Goal: Task Accomplishment & Management: Complete application form

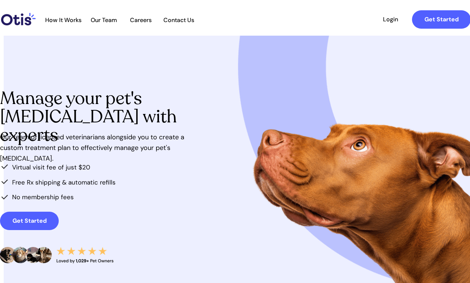
click at [392, 25] on link "Login" at bounding box center [391, 19] width 34 height 18
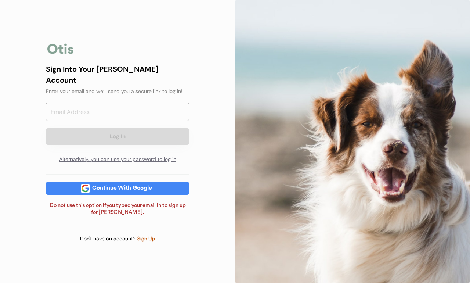
click at [74, 106] on input "email" at bounding box center [117, 112] width 143 height 18
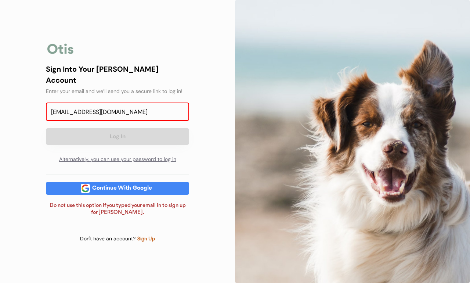
type input "freed982010@gmail.com"
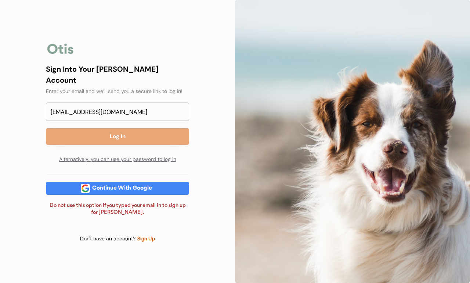
click at [139, 128] on button "Log In" at bounding box center [117, 136] width 143 height 17
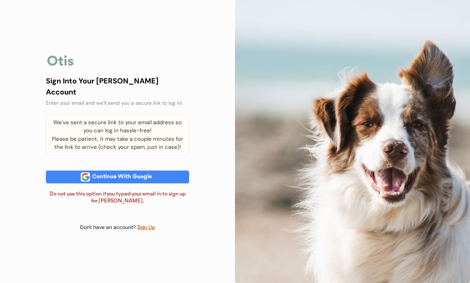
click at [148, 228] on div "Sign Up" at bounding box center [146, 227] width 18 height 8
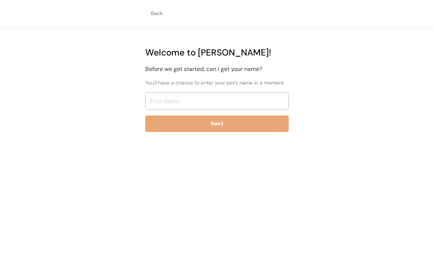
click at [168, 100] on input "input" at bounding box center [216, 101] width 143 height 18
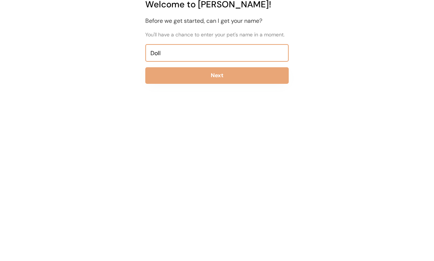
type input "Dolly"
click at [223, 115] on button "Next" at bounding box center [216, 123] width 143 height 17
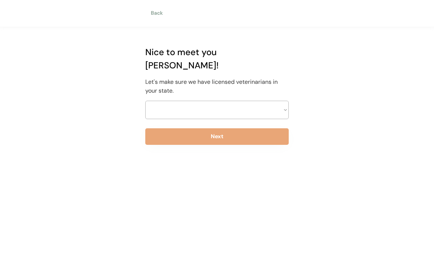
select select ""1348695171700984260__LOOKUP__1704914077155x202416989560905150""
click at [227, 129] on button "Next" at bounding box center [216, 137] width 143 height 17
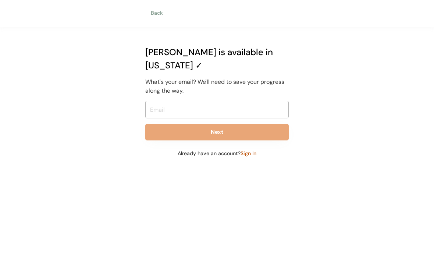
click at [174, 101] on input "email" at bounding box center [216, 110] width 143 height 18
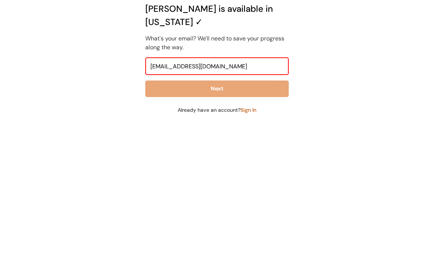
type input "freed982010@gmail.com"
click at [222, 124] on button "Next" at bounding box center [216, 132] width 143 height 17
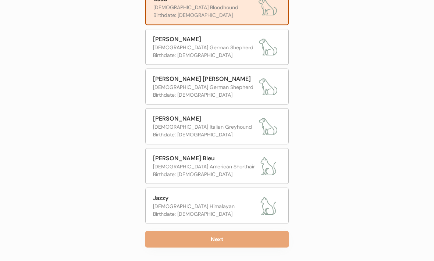
scroll to position [100, 0]
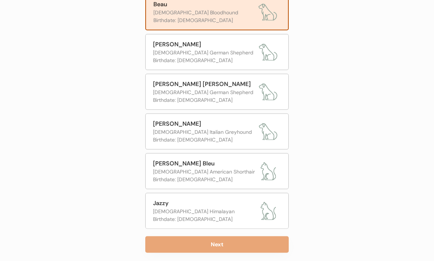
click at [244, 244] on button "Next" at bounding box center [216, 244] width 143 height 17
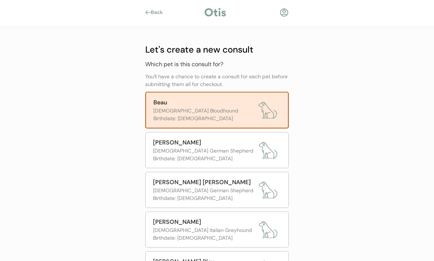
scroll to position [2, 0]
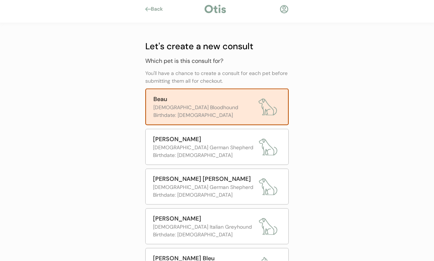
click at [229, 148] on div "Male German Shepherd" at bounding box center [204, 148] width 102 height 8
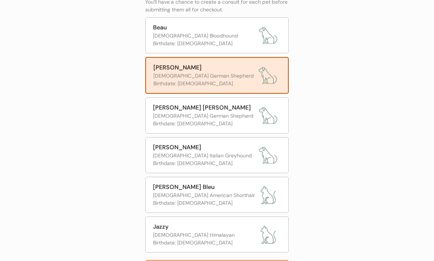
scroll to position [104, 0]
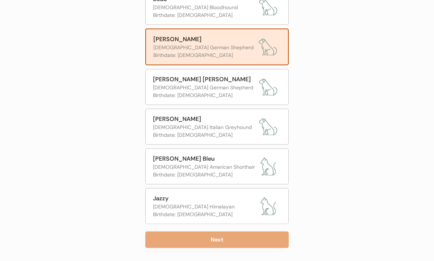
click at [237, 236] on button "Next" at bounding box center [216, 239] width 143 height 17
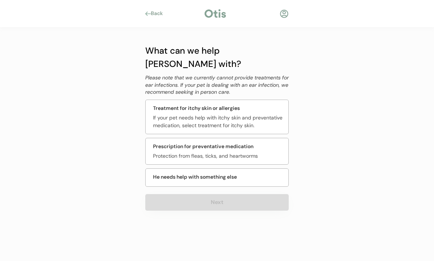
click at [263, 138] on div "Prescription for preventative medication Protection from fleas, ticks, and hear…" at bounding box center [216, 151] width 143 height 27
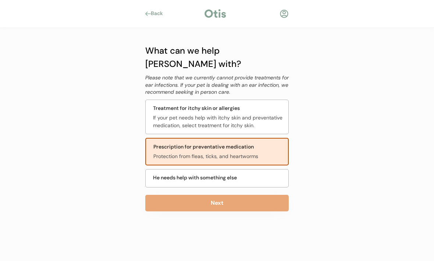
click at [230, 195] on button "Next" at bounding box center [216, 203] width 143 height 17
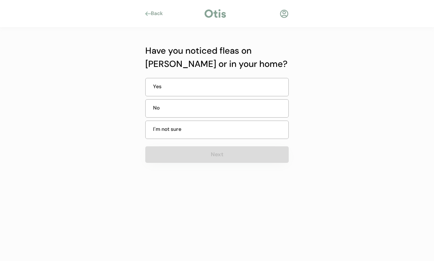
click at [181, 110] on div "No" at bounding box center [171, 108] width 37 height 8
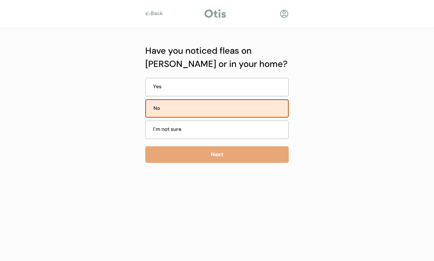
click at [226, 153] on button "Next" at bounding box center [216, 154] width 143 height 17
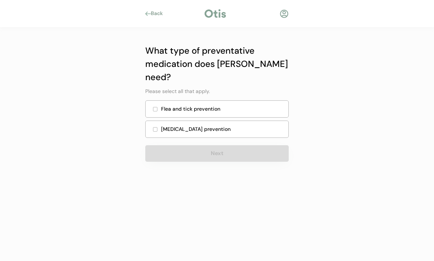
click at [156, 107] on div at bounding box center [155, 109] width 4 height 4
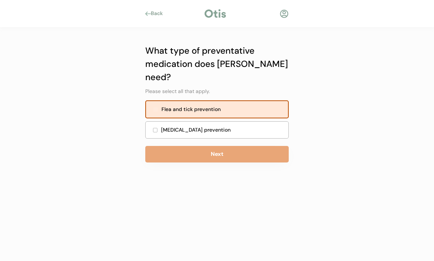
click at [151, 121] on div "Heartworm prevention" at bounding box center [216, 129] width 143 height 17
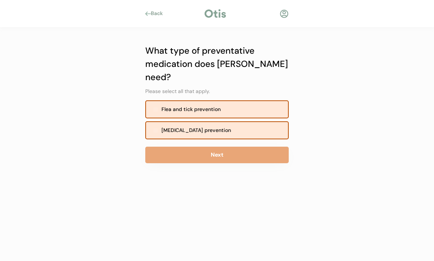
click at [227, 147] on button "Next" at bounding box center [216, 155] width 143 height 17
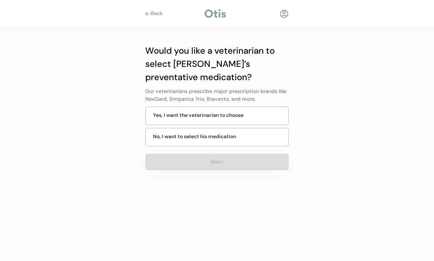
click at [232, 137] on div "No, I want to select his medication" at bounding box center [194, 137] width 83 height 8
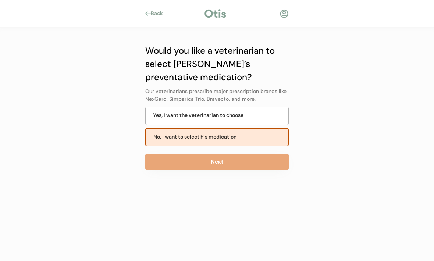
click at [241, 161] on button "Next" at bounding box center [216, 162] width 143 height 17
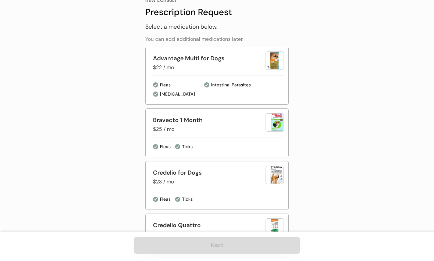
scroll to position [60, 0]
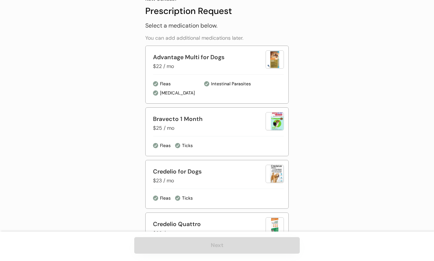
click at [189, 116] on div "Bravecto 1 Month" at bounding box center [209, 119] width 112 height 9
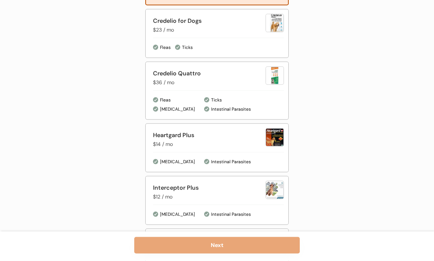
scroll to position [213, 0]
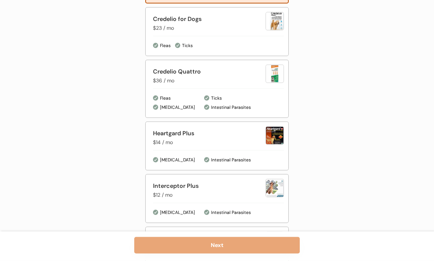
click at [238, 254] on button "Next" at bounding box center [216, 245] width 165 height 17
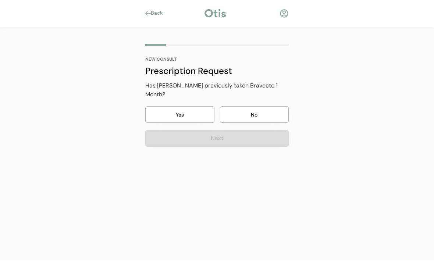
click at [168, 107] on button "Yes" at bounding box center [179, 115] width 69 height 17
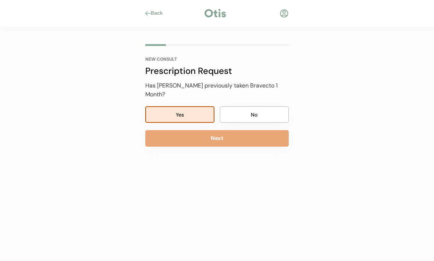
click at [228, 130] on button "Next" at bounding box center [216, 138] width 143 height 17
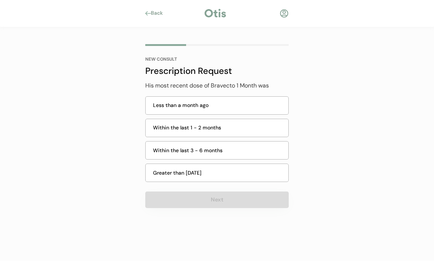
click at [223, 126] on div "Within the last 1 - 2 months" at bounding box center [218, 128] width 131 height 8
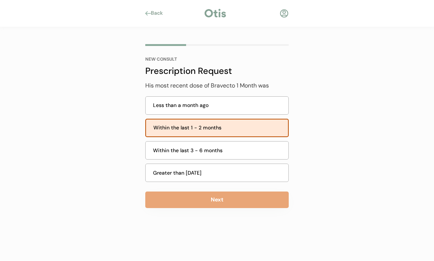
click at [230, 201] on button "Next" at bounding box center [216, 200] width 143 height 17
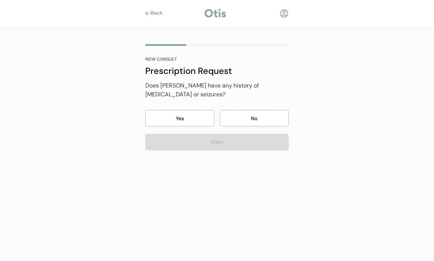
click at [258, 110] on button "No" at bounding box center [254, 118] width 69 height 17
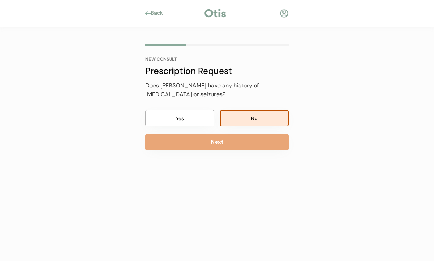
click at [230, 134] on button "Next" at bounding box center [216, 142] width 143 height 17
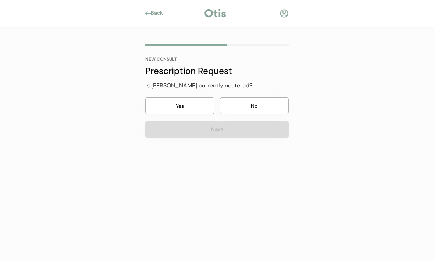
click at [262, 105] on button "No" at bounding box center [254, 106] width 69 height 17
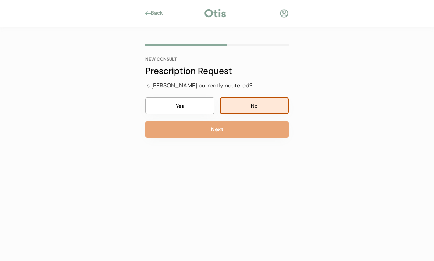
click at [234, 131] on button "Next" at bounding box center [216, 130] width 143 height 17
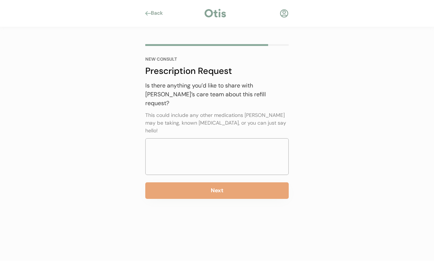
click at [223, 183] on button "Next" at bounding box center [216, 191] width 143 height 17
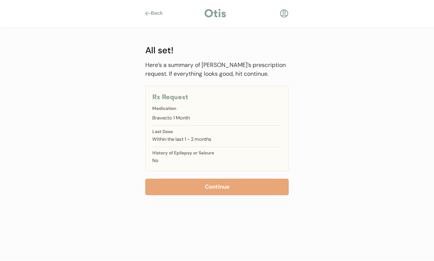
click at [240, 184] on button "Continue" at bounding box center [216, 187] width 143 height 17
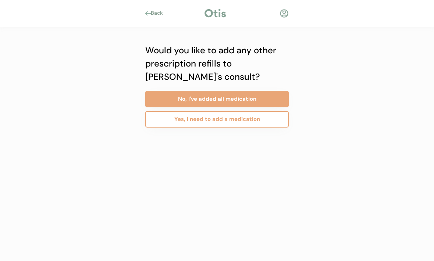
click at [250, 120] on button "Yes, I need to add a medication" at bounding box center [216, 119] width 143 height 17
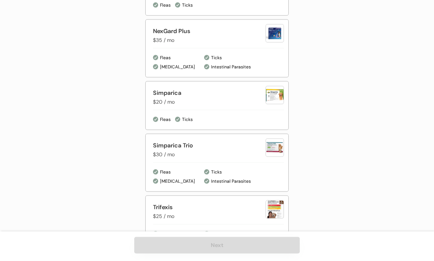
scroll to position [478, 0]
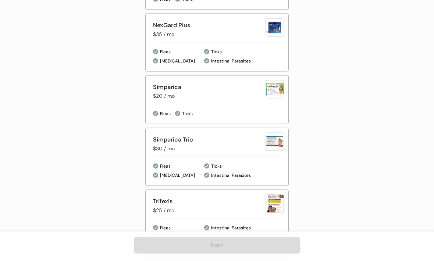
click at [258, 212] on div "Trifexis $25 / mo" at bounding box center [209, 205] width 112 height 17
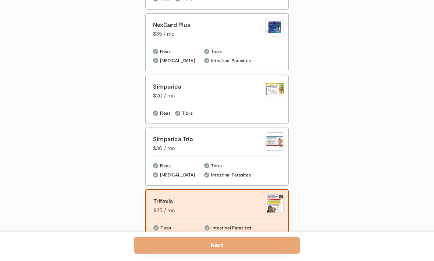
click at [249, 254] on button "Next" at bounding box center [216, 245] width 165 height 17
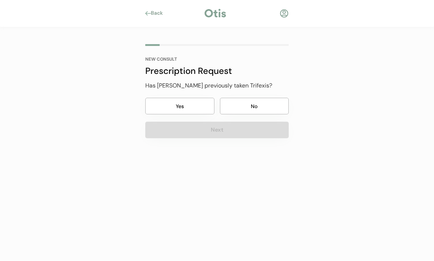
click at [266, 107] on button "No" at bounding box center [254, 106] width 69 height 17
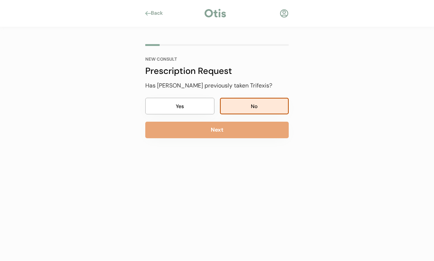
click at [234, 125] on button "Next" at bounding box center [216, 130] width 143 height 17
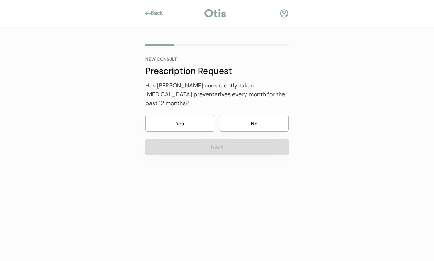
click at [188, 115] on button "Yes" at bounding box center [179, 123] width 69 height 17
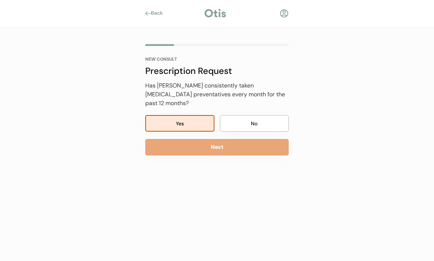
click at [254, 139] on button "Next" at bounding box center [216, 147] width 143 height 17
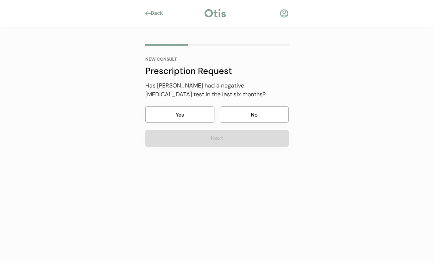
click at [187, 116] on button "Yes" at bounding box center [179, 115] width 69 height 17
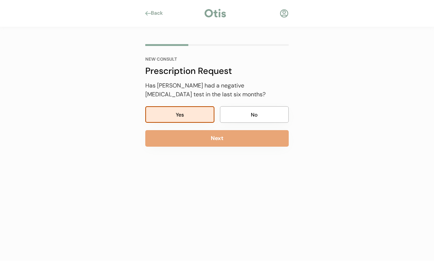
click at [236, 140] on button "Next" at bounding box center [216, 138] width 143 height 17
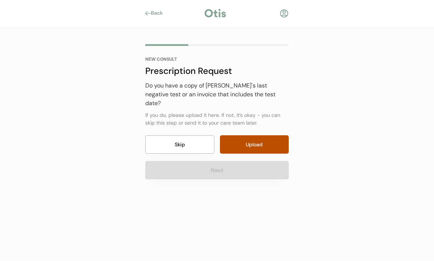
click at [197, 136] on button "Skip" at bounding box center [179, 145] width 69 height 18
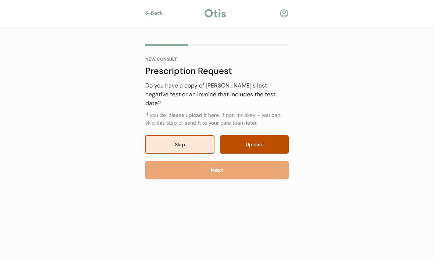
click at [245, 161] on button "Next" at bounding box center [216, 170] width 143 height 18
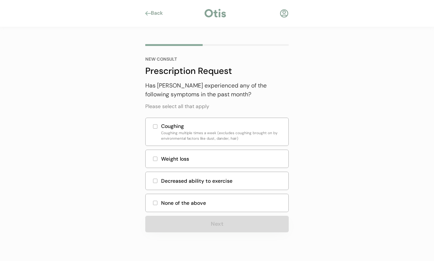
scroll to position [9, 0]
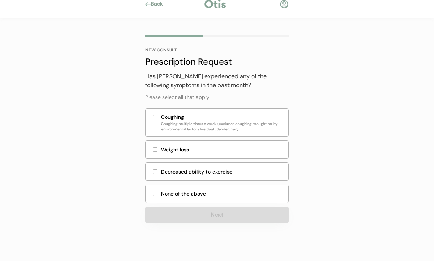
click at [161, 195] on div "None of the above" at bounding box center [216, 194] width 143 height 18
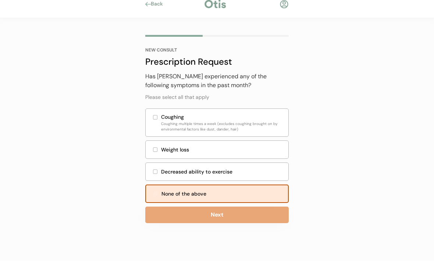
click at [230, 220] on button "Next" at bounding box center [216, 215] width 143 height 17
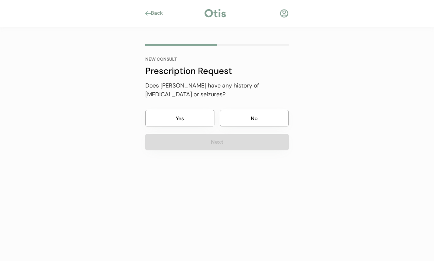
click at [259, 111] on button "No" at bounding box center [254, 118] width 69 height 17
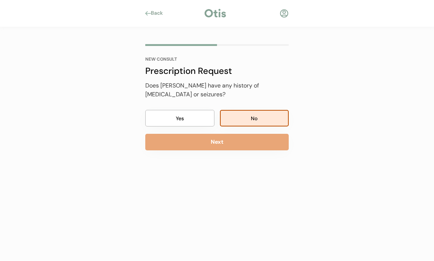
click at [250, 134] on button "Next" at bounding box center [216, 142] width 143 height 17
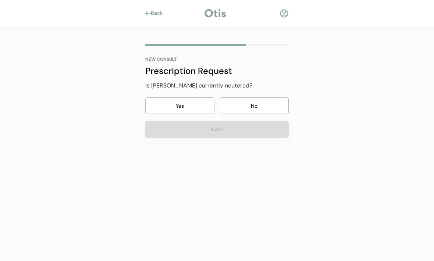
click at [266, 106] on button "No" at bounding box center [254, 106] width 69 height 17
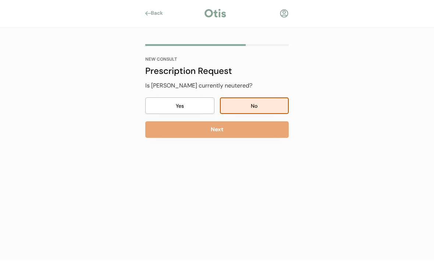
click at [238, 133] on button "Next" at bounding box center [216, 130] width 143 height 17
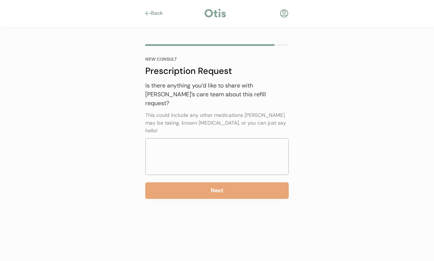
click at [238, 183] on button "Next" at bounding box center [216, 191] width 143 height 17
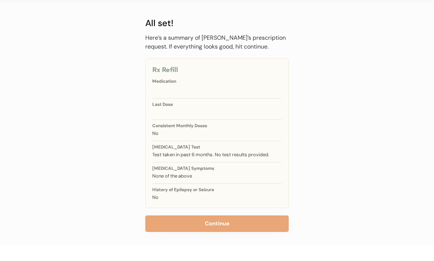
scroll to position [12, 0]
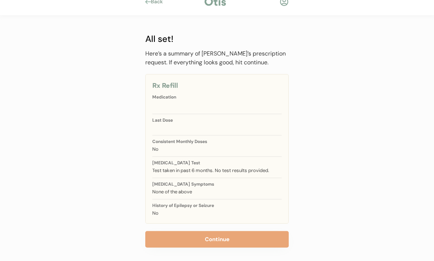
click at [238, 240] on button "Continue" at bounding box center [216, 239] width 143 height 17
click at [232, 238] on button "Continue" at bounding box center [216, 239] width 143 height 17
click at [225, 238] on button "Continue" at bounding box center [216, 239] width 143 height 17
click at [226, 244] on button "Continue" at bounding box center [216, 239] width 143 height 17
click at [223, 239] on button "Continue" at bounding box center [216, 239] width 143 height 17
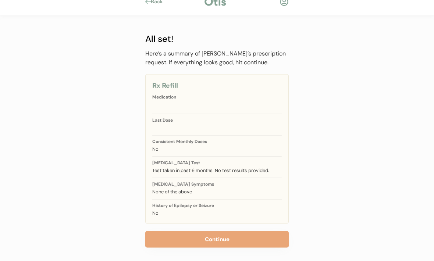
click at [224, 243] on button "Continue" at bounding box center [216, 239] width 143 height 17
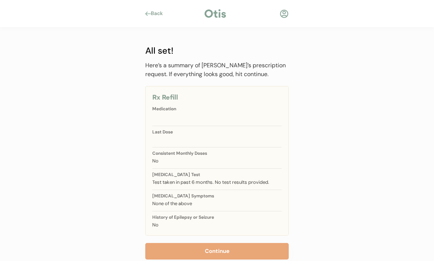
click at [283, 14] on div at bounding box center [283, 13] width 9 height 9
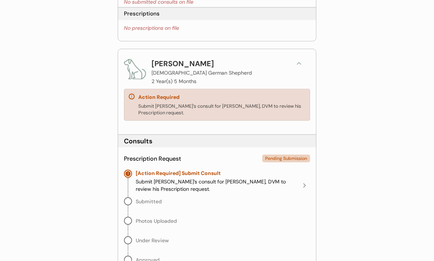
scroll to position [179, 0]
click at [302, 64] on button at bounding box center [298, 63] width 11 height 11
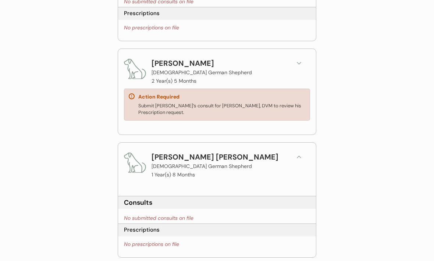
click at [256, 100] on div "Action Required Submit [PERSON_NAME]’s consult for [PERSON_NAME], DVM to review…" at bounding box center [217, 105] width 186 height 32
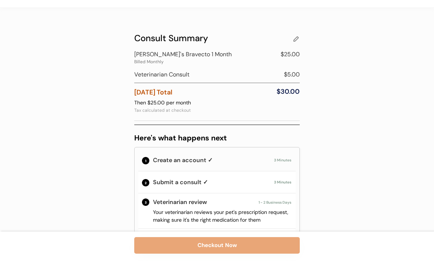
scroll to position [22, 0]
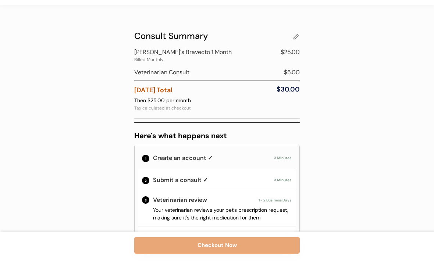
click at [297, 39] on div at bounding box center [295, 36] width 7 height 7
click at [297, 53] on div at bounding box center [295, 51] width 7 height 7
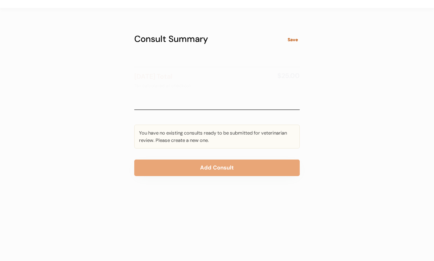
scroll to position [0, 0]
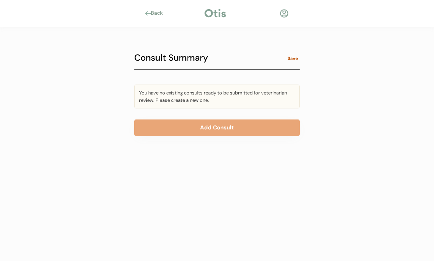
click at [157, 15] on div "Back" at bounding box center [159, 13] width 17 height 7
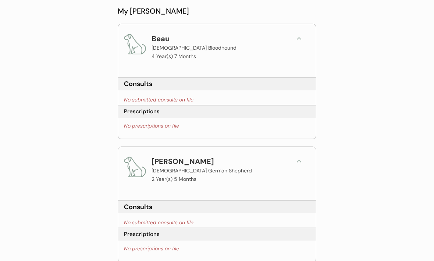
scroll to position [101, 0]
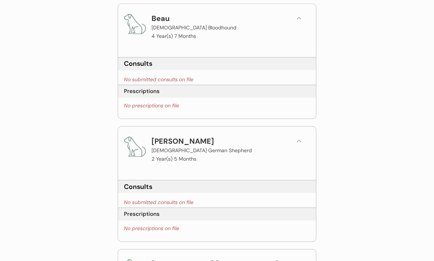
click at [229, 157] on div "[PERSON_NAME] [DEMOGRAPHIC_DATA] German Shepherd 2 Year(s) 5 Months" at bounding box center [219, 150] width 136 height 28
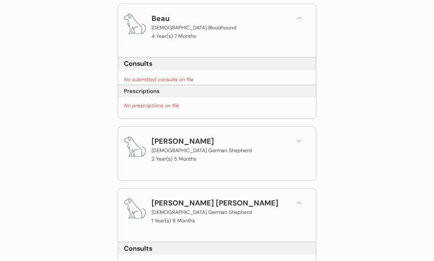
scroll to position [101, 0]
click at [298, 141] on use at bounding box center [299, 141] width 4 height 2
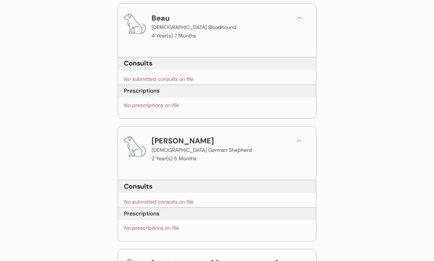
click at [139, 152] on img at bounding box center [135, 146] width 22 height 22
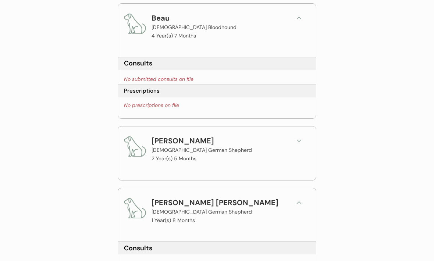
click at [180, 150] on div "[DEMOGRAPHIC_DATA] German Shepherd" at bounding box center [201, 150] width 100 height 8
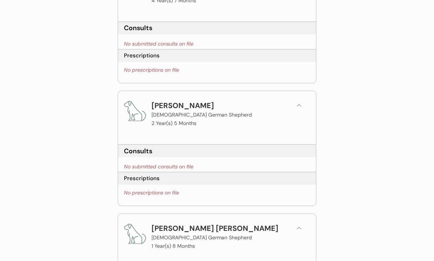
click at [181, 112] on div "[DEMOGRAPHIC_DATA] German Shepherd" at bounding box center [201, 115] width 100 height 8
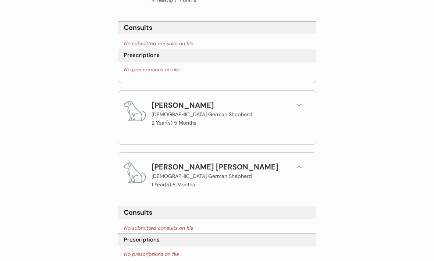
click at [134, 117] on img at bounding box center [135, 111] width 22 height 22
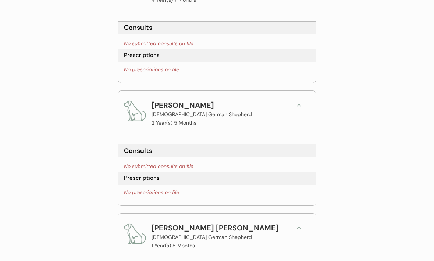
click at [179, 191] on div "No prescriptions on file" at bounding box center [151, 192] width 55 height 7
click at [144, 174] on div "Prescriptions" at bounding box center [142, 178] width 36 height 8
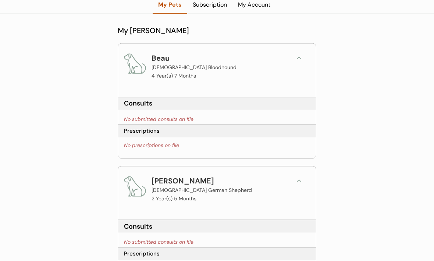
scroll to position [0, 0]
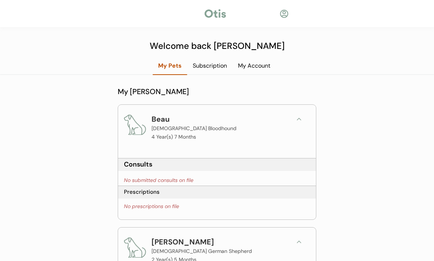
click at [217, 12] on div at bounding box center [215, 13] width 24 height 11
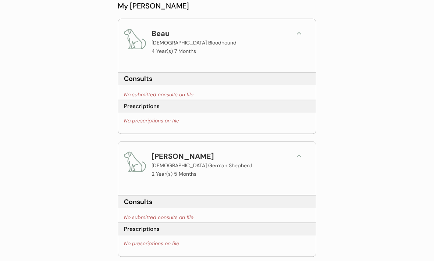
scroll to position [92, 0]
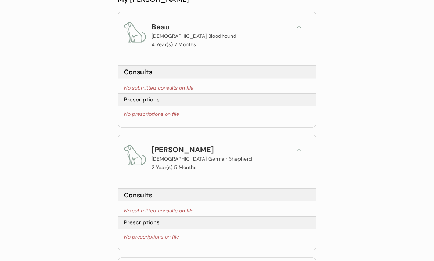
click at [172, 153] on div "[PERSON_NAME]" at bounding box center [182, 149] width 62 height 11
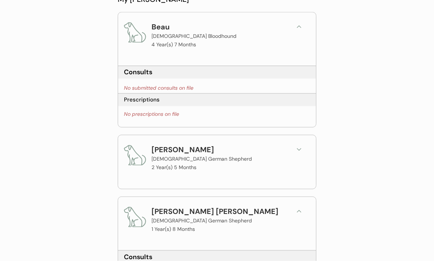
scroll to position [93, 0]
click at [151, 155] on div "Ollie Male German Shepherd 2 Year(s) 5 Months" at bounding box center [217, 158] width 186 height 28
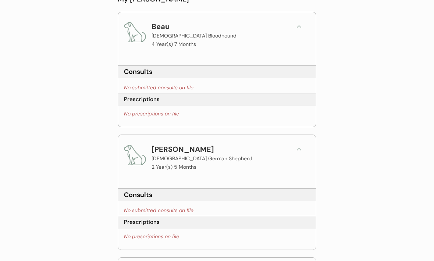
click at [148, 222] on div "Prescriptions" at bounding box center [142, 222] width 36 height 8
click at [140, 226] on div "Prescriptions" at bounding box center [217, 222] width 198 height 13
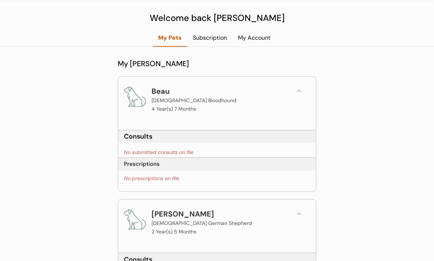
scroll to position [0, 0]
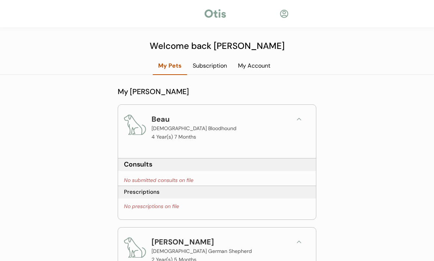
click at [209, 67] on div "Subscription" at bounding box center [209, 66] width 45 height 8
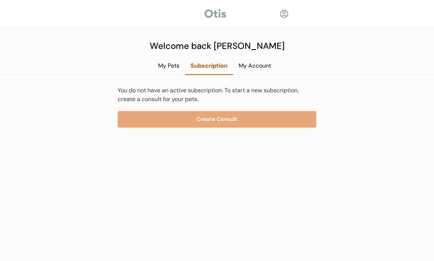
click at [239, 120] on button "Create Consult" at bounding box center [217, 119] width 198 height 17
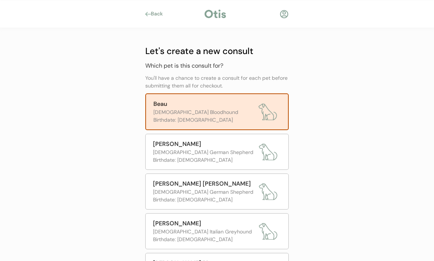
click at [233, 151] on div "[DEMOGRAPHIC_DATA] German Shepherd" at bounding box center [204, 152] width 102 height 8
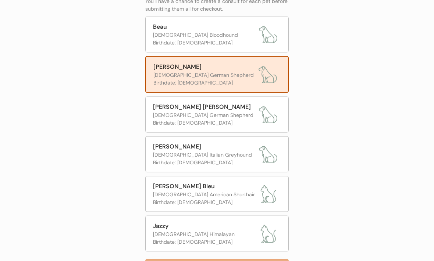
scroll to position [104, 0]
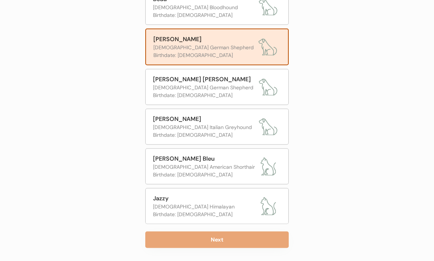
click at [234, 239] on button "Next" at bounding box center [216, 239] width 143 height 17
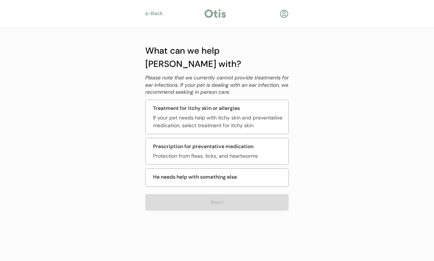
click at [265, 152] on div "Protection from fleas, ticks, and heartworms" at bounding box center [218, 156] width 131 height 8
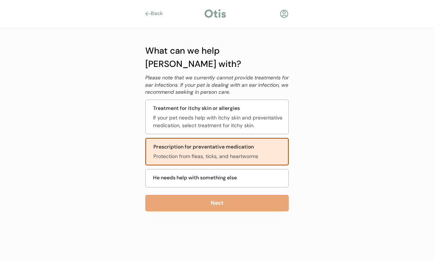
click at [224, 195] on button "Next" at bounding box center [216, 203] width 143 height 17
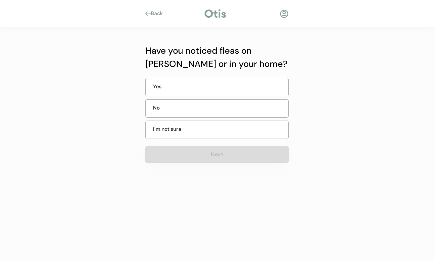
click at [197, 107] on div "No" at bounding box center [216, 108] width 143 height 18
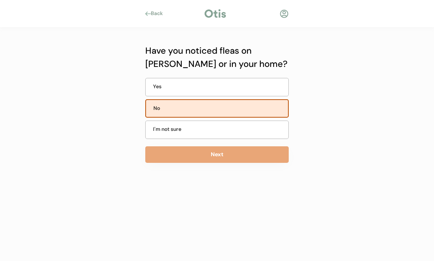
click at [222, 158] on button "Next" at bounding box center [216, 154] width 143 height 17
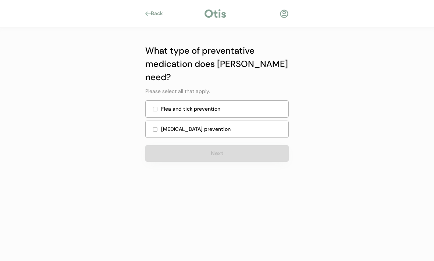
click at [158, 121] on div "Heartworm prevention" at bounding box center [216, 129] width 143 height 17
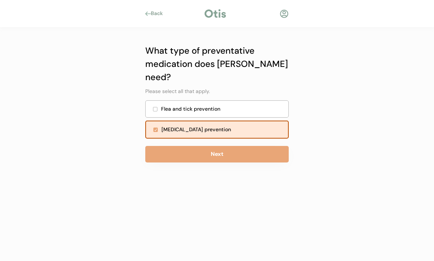
click at [153, 107] on div at bounding box center [155, 109] width 4 height 4
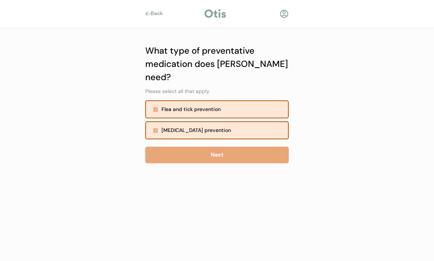
click at [226, 147] on button "Next" at bounding box center [216, 155] width 143 height 17
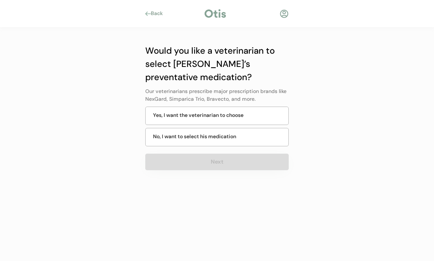
click at [229, 141] on div "No, I want to select his medication" at bounding box center [216, 137] width 143 height 18
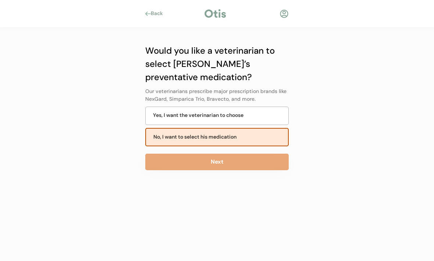
click at [222, 165] on button "Next" at bounding box center [216, 162] width 143 height 17
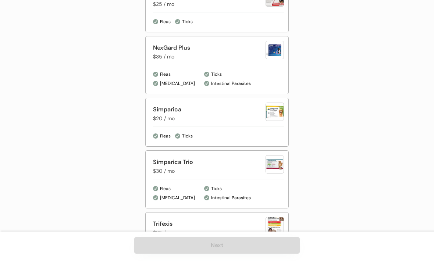
scroll to position [478, 0]
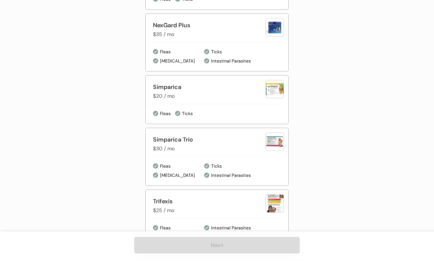
click at [245, 213] on div "Trifexis $25 / mo" at bounding box center [209, 205] width 112 height 17
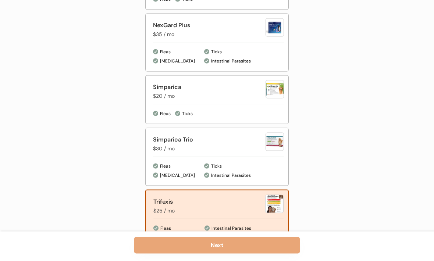
scroll to position [479, 0]
click at [225, 254] on button "Next" at bounding box center [216, 245] width 165 height 17
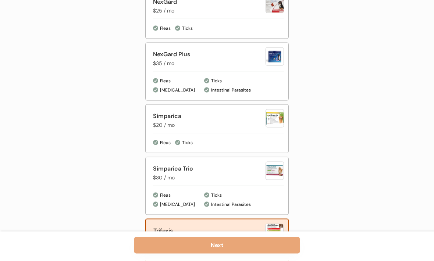
scroll to position [448, 0]
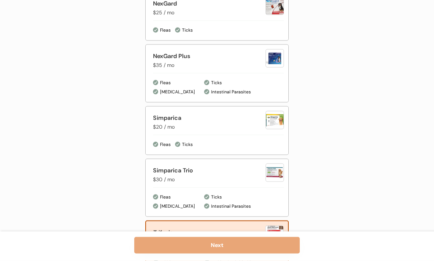
click at [245, 194] on div "Ticks Intestinal Parasites" at bounding box center [244, 201] width 80 height 17
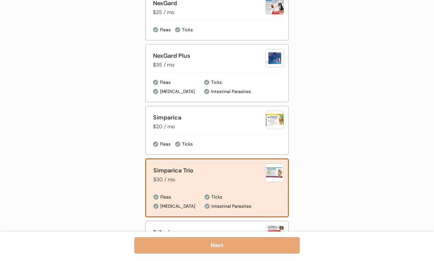
click at [223, 254] on button "Next" at bounding box center [216, 245] width 165 height 17
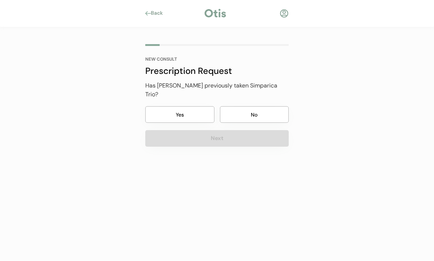
click at [265, 108] on button "No" at bounding box center [254, 115] width 69 height 17
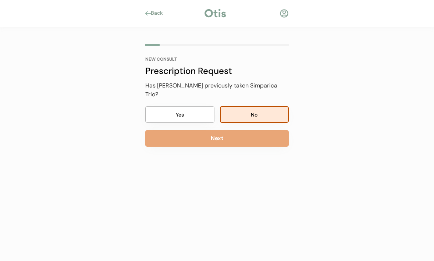
click at [226, 136] on button "Next" at bounding box center [216, 138] width 143 height 17
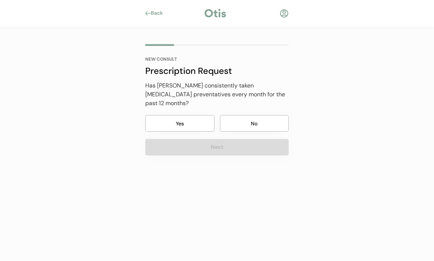
click at [191, 118] on button "Yes" at bounding box center [179, 123] width 69 height 17
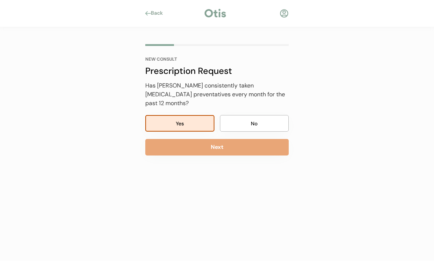
click at [245, 143] on button "Next" at bounding box center [216, 147] width 143 height 17
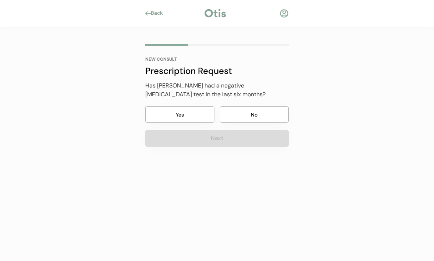
click at [191, 116] on button "Yes" at bounding box center [179, 115] width 69 height 17
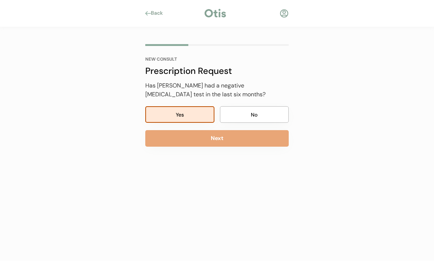
click at [231, 138] on button "Next" at bounding box center [216, 138] width 143 height 17
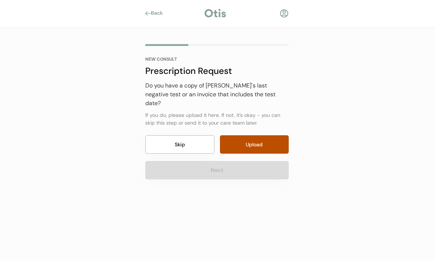
click at [193, 136] on button "Skip" at bounding box center [179, 145] width 69 height 18
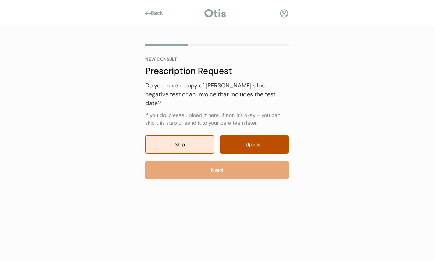
click at [229, 161] on button "Next" at bounding box center [216, 170] width 143 height 18
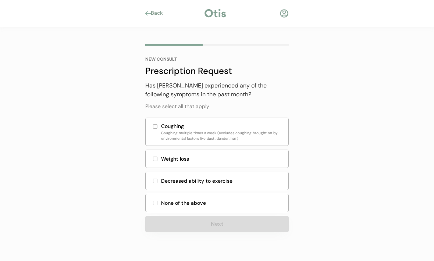
click at [154, 204] on div at bounding box center [155, 203] width 4 height 4
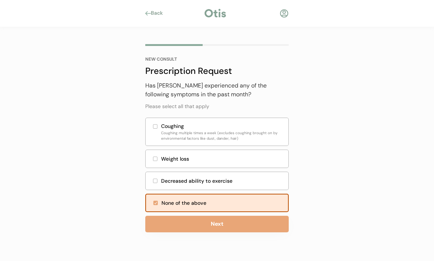
click at [223, 223] on button "Next" at bounding box center [216, 224] width 143 height 17
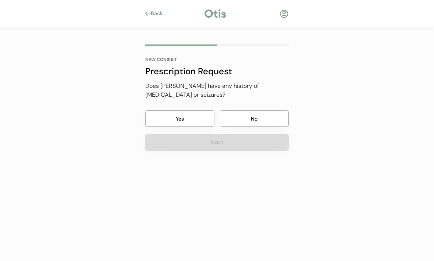
click at [260, 111] on button "No" at bounding box center [254, 118] width 69 height 17
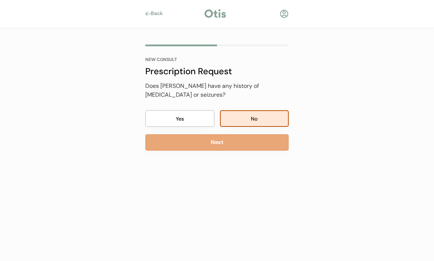
click at [226, 137] on button "Next" at bounding box center [216, 142] width 143 height 17
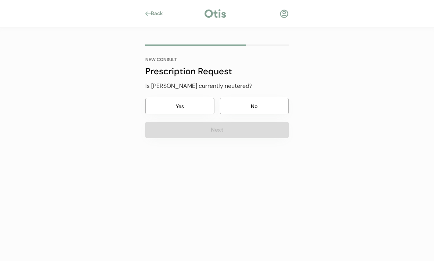
click at [257, 105] on button "No" at bounding box center [254, 106] width 69 height 17
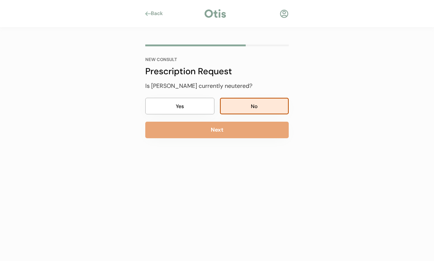
click at [183, 106] on button "Yes" at bounding box center [179, 106] width 69 height 17
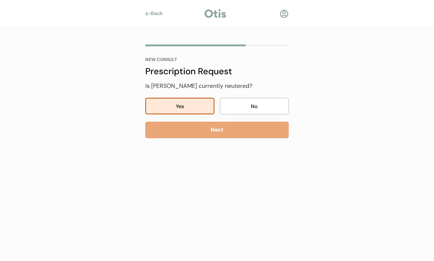
click at [259, 105] on button "No" at bounding box center [254, 106] width 69 height 17
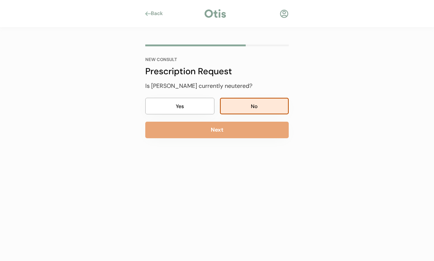
click at [221, 132] on button "Next" at bounding box center [216, 130] width 143 height 17
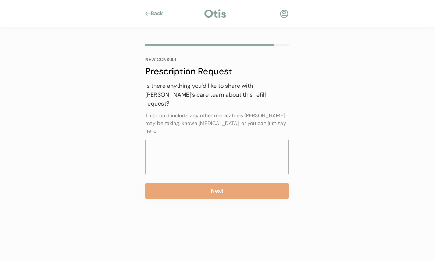
click at [223, 183] on button "Next" at bounding box center [216, 191] width 143 height 17
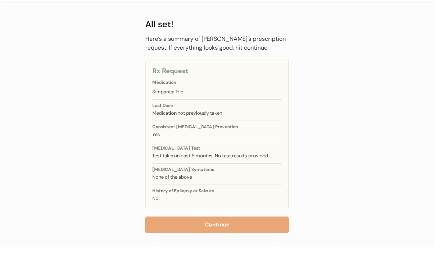
scroll to position [12, 0]
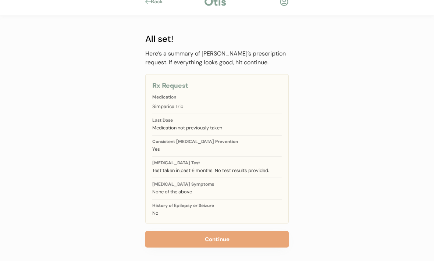
click at [231, 241] on button "Continue" at bounding box center [216, 239] width 143 height 17
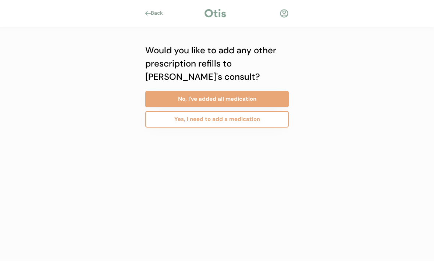
click at [265, 121] on button "Yes, I need to add a medication" at bounding box center [216, 119] width 143 height 17
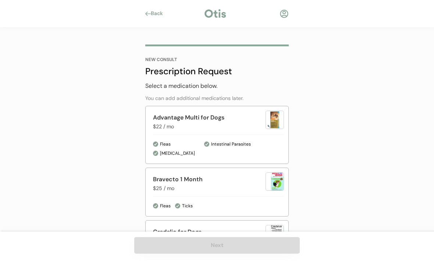
click at [288, 16] on div at bounding box center [283, 13] width 9 height 9
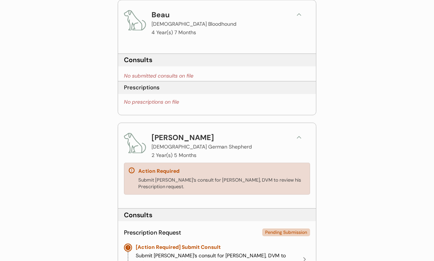
scroll to position [105, 0]
click at [288, 176] on div "Submit [PERSON_NAME]’s consult for [PERSON_NAME], DVM to review his Prescriptio…" at bounding box center [221, 182] width 167 height 13
